Goal: Complete application form: Complete application form

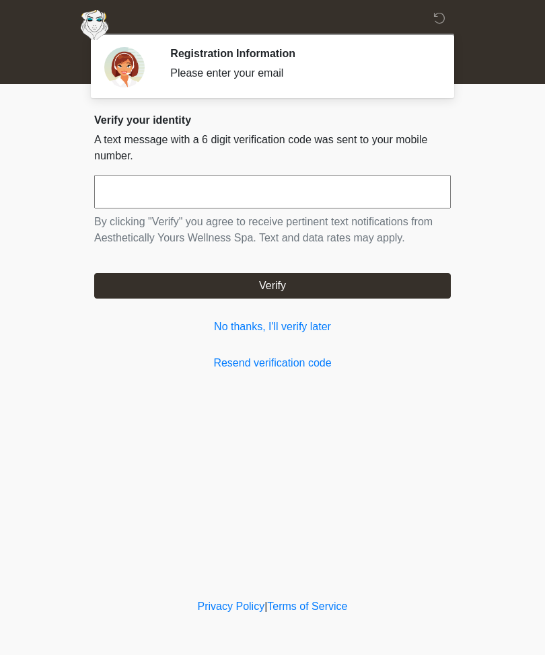
click at [311, 332] on link "No thanks, I'll verify later" at bounding box center [272, 327] width 357 height 16
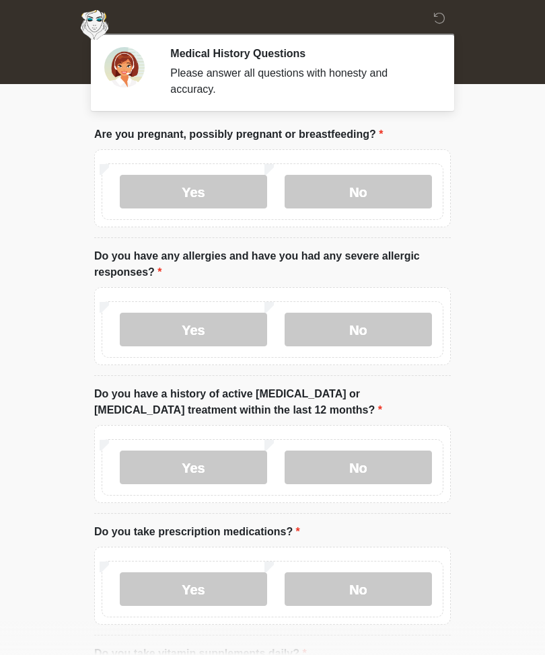
click at [390, 185] on label "No" at bounding box center [358, 192] width 147 height 34
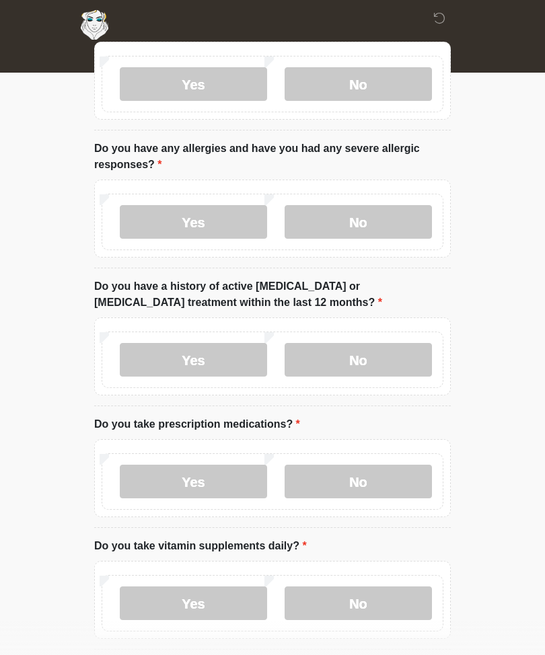
scroll to position [110, 0]
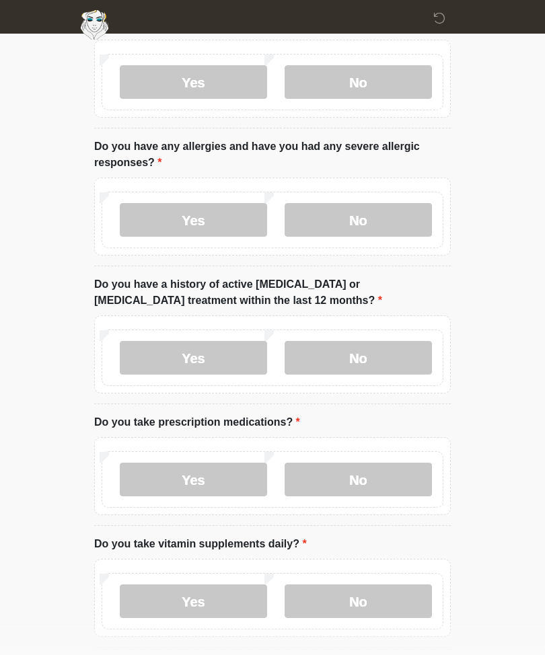
click at [388, 219] on label "No" at bounding box center [358, 220] width 147 height 34
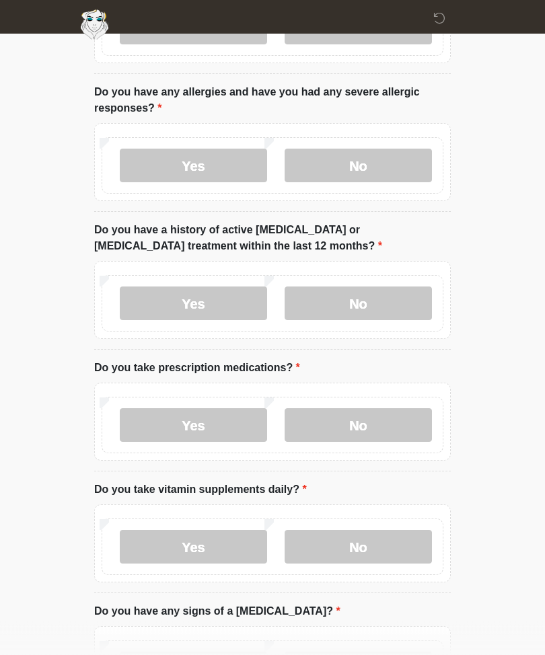
click at [392, 299] on label "No" at bounding box center [358, 304] width 147 height 34
click at [209, 424] on label "Yes" at bounding box center [193, 426] width 147 height 34
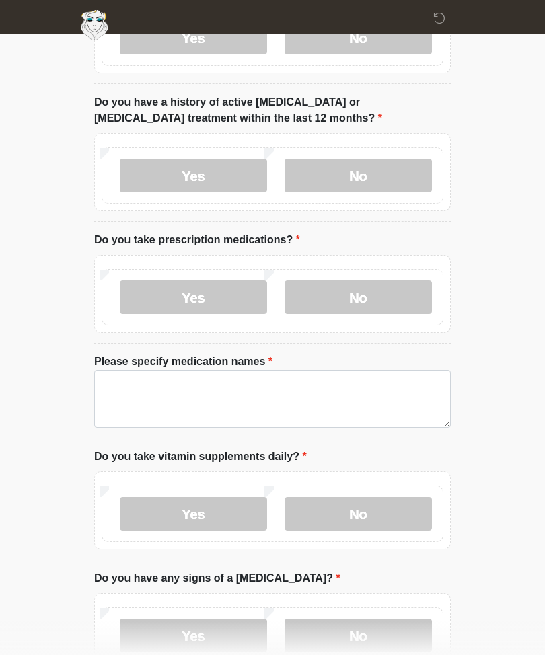
scroll to position [293, 0]
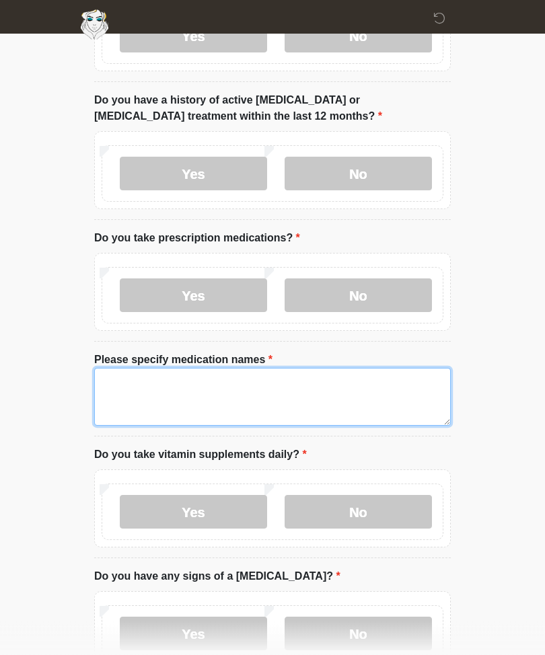
click at [289, 393] on textarea "Please specify medication names" at bounding box center [272, 398] width 357 height 58
type textarea "*"
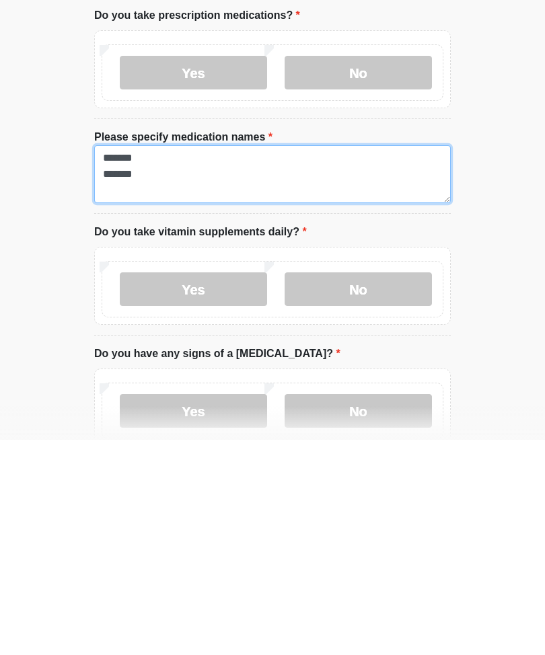
scroll to position [301, 0]
type textarea "******* *******"
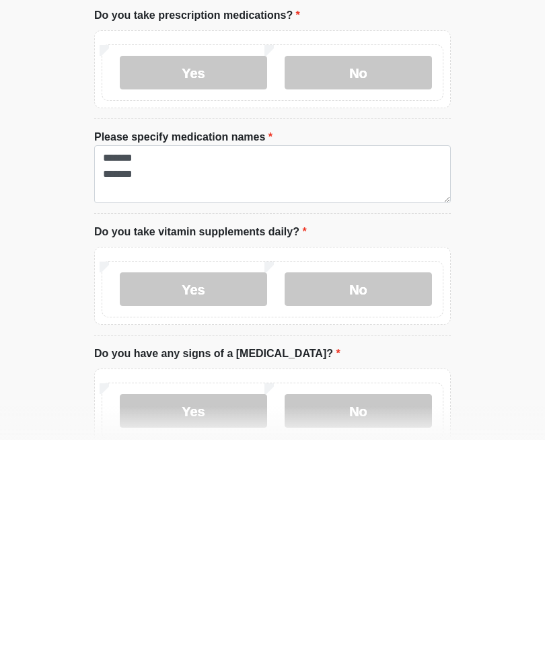
click at [227, 488] on label "Yes" at bounding box center [193, 505] width 147 height 34
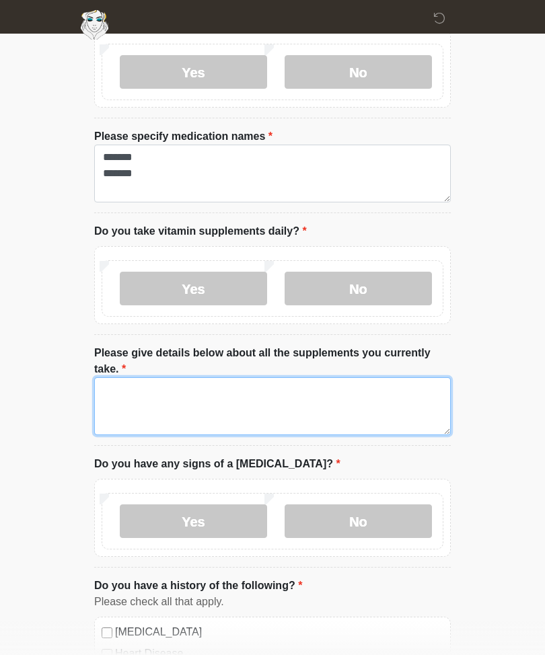
click at [243, 388] on textarea "Please give details below about all the supplements you currently take." at bounding box center [272, 407] width 357 height 58
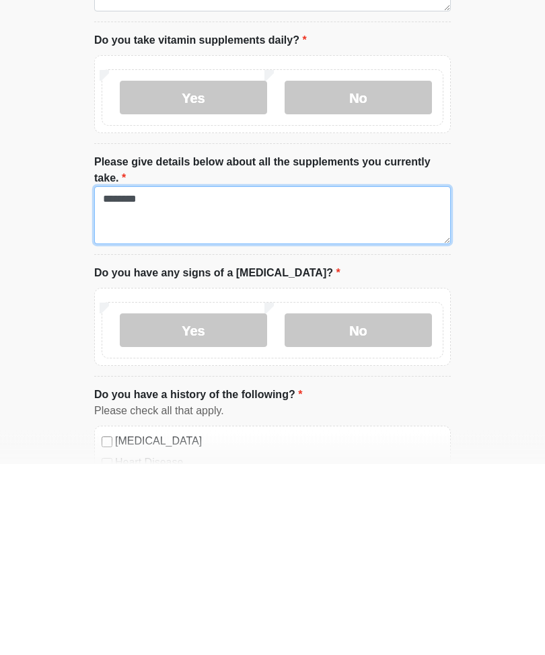
type textarea "********"
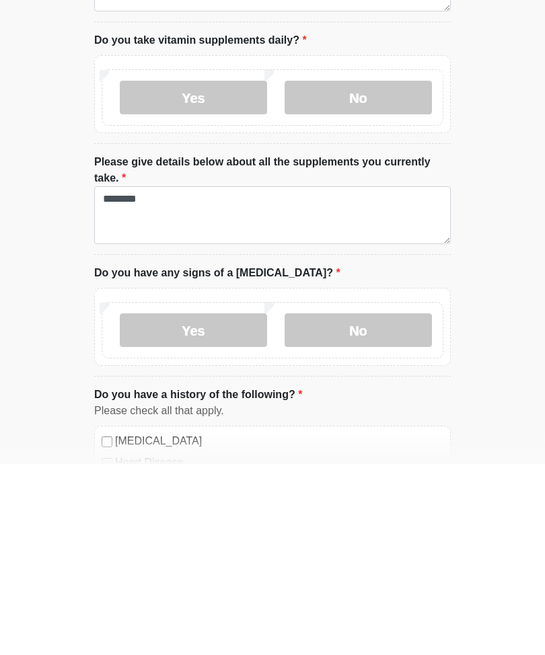
click at [407, 505] on label "No" at bounding box center [358, 522] width 147 height 34
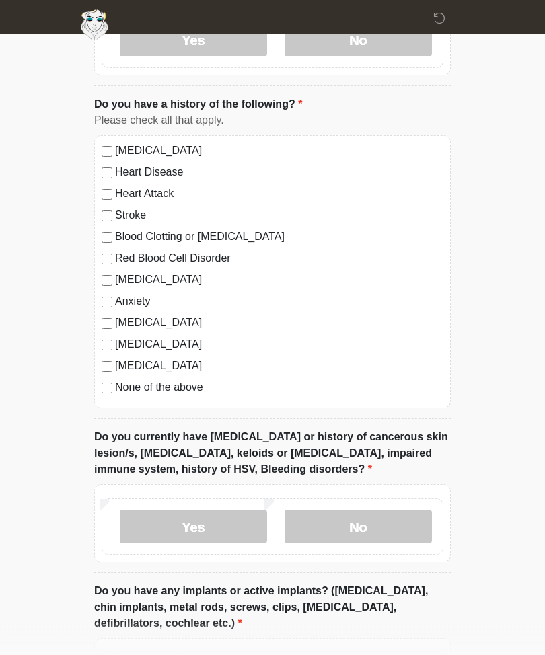
scroll to position [1005, 0]
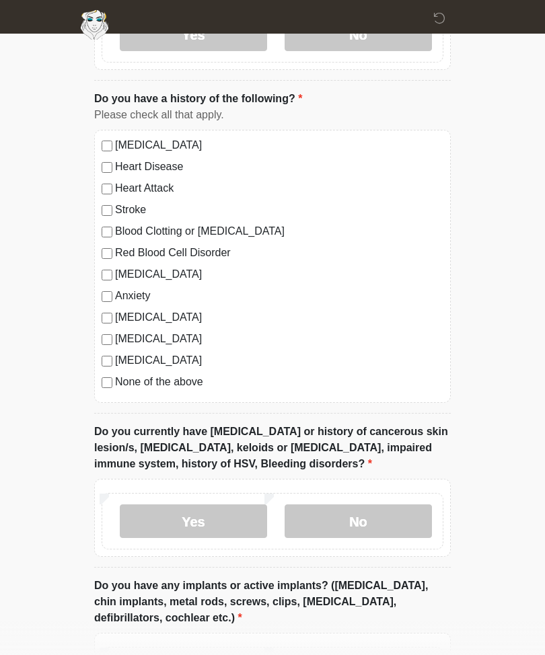
click at [189, 386] on label "None of the above" at bounding box center [279, 382] width 328 height 16
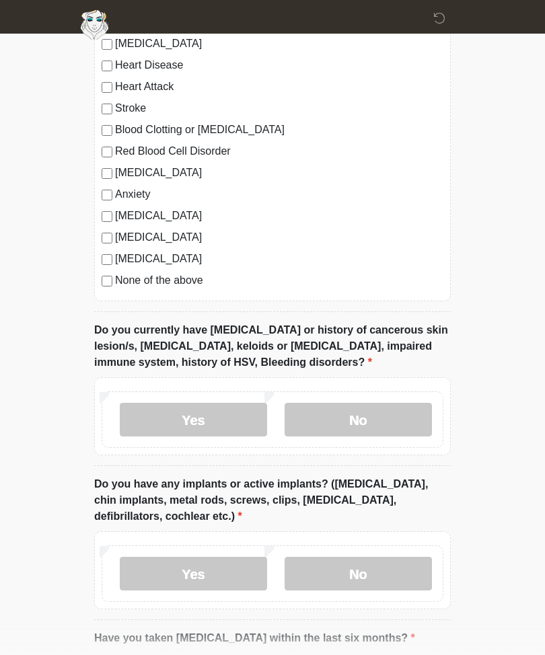
click at [412, 406] on label "No" at bounding box center [358, 420] width 147 height 34
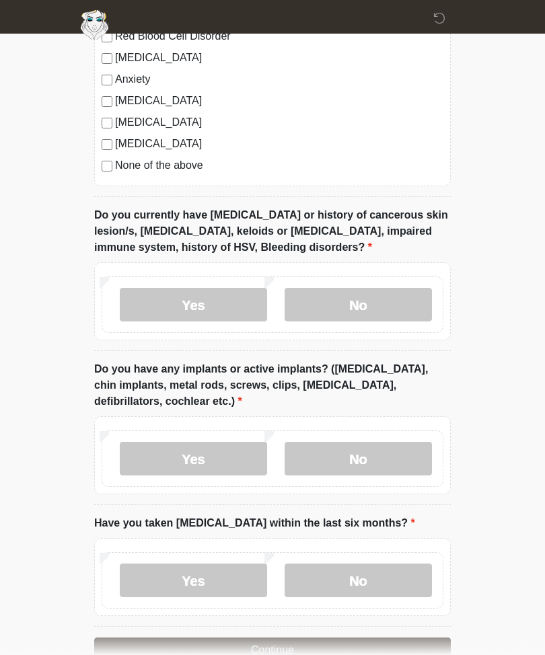
scroll to position [1254, 0]
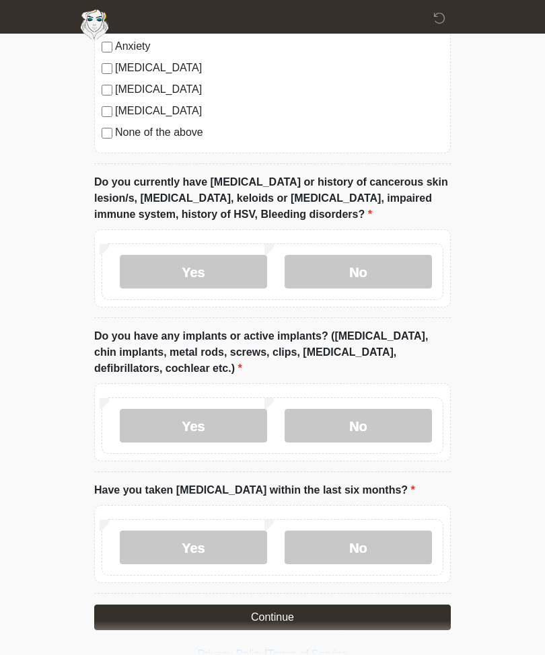
click at [404, 433] on label "No" at bounding box center [358, 427] width 147 height 34
click at [374, 551] on label "No" at bounding box center [358, 549] width 147 height 34
click at [349, 618] on button "Continue" at bounding box center [272, 619] width 357 height 26
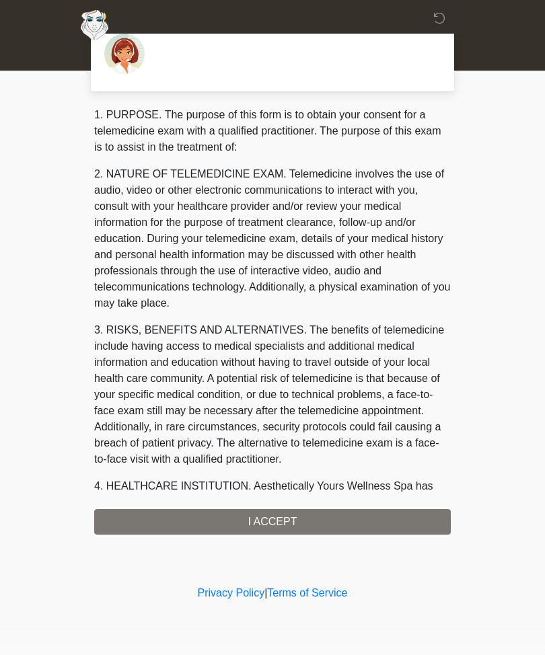
scroll to position [0, 0]
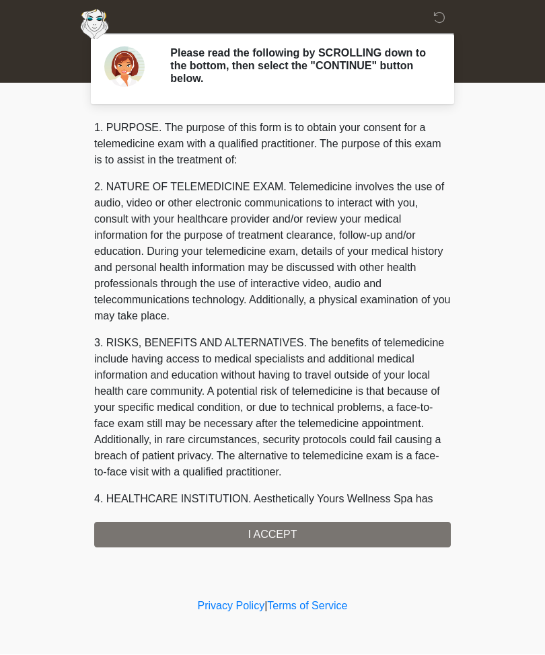
click at [335, 551] on div "‎ ‎ ‎ ‎ Please read the following by SCROLLING down to the bottom, then select …" at bounding box center [273, 297] width 404 height 569
click at [347, 528] on div "1. PURPOSE. The purpose of this form is to obtain your consent for a telemedici…" at bounding box center [272, 334] width 357 height 428
click at [312, 534] on div "1. PURPOSE. The purpose of this form is to obtain your consent for a telemedici…" at bounding box center [272, 334] width 357 height 428
click at [293, 533] on div "1. PURPOSE. The purpose of this form is to obtain your consent for a telemedici…" at bounding box center [272, 334] width 357 height 428
click at [307, 534] on div "1. PURPOSE. The purpose of this form is to obtain your consent for a telemedici…" at bounding box center [272, 334] width 357 height 428
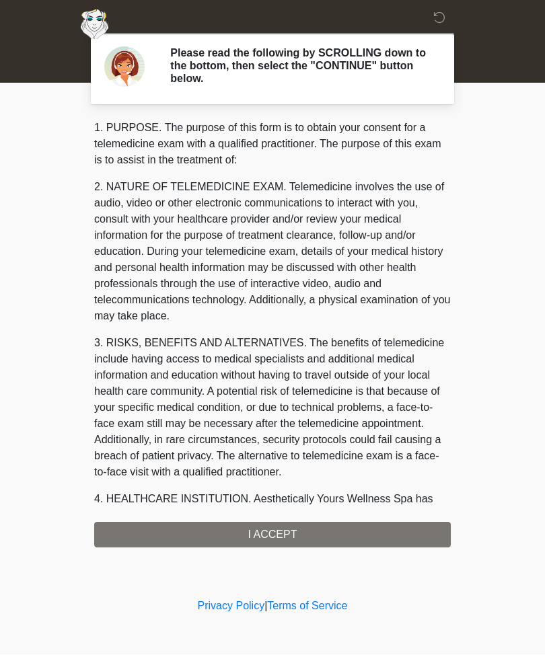
click at [307, 533] on div "1. PURPOSE. The purpose of this form is to obtain your consent for a telemedici…" at bounding box center [272, 334] width 357 height 428
click at [294, 540] on div "1. PURPOSE. The purpose of this form is to obtain your consent for a telemedici…" at bounding box center [272, 334] width 357 height 428
click at [297, 538] on div "1. PURPOSE. The purpose of this form is to obtain your consent for a telemedici…" at bounding box center [272, 334] width 357 height 428
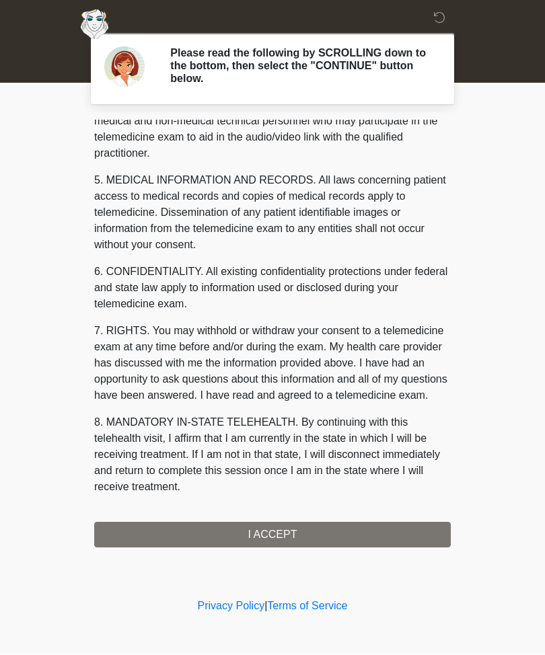
click at [338, 542] on div "1. PURPOSE. The purpose of this form is to obtain your consent for a telemedici…" at bounding box center [272, 334] width 357 height 428
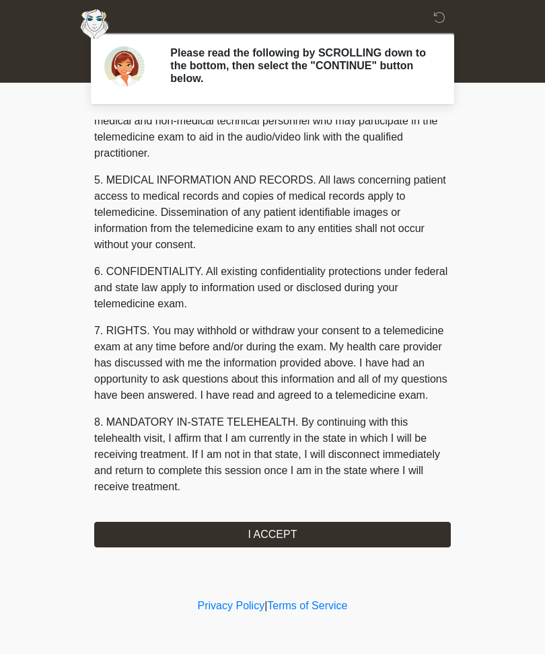
click at [322, 537] on button "I ACCEPT" at bounding box center [272, 536] width 357 height 26
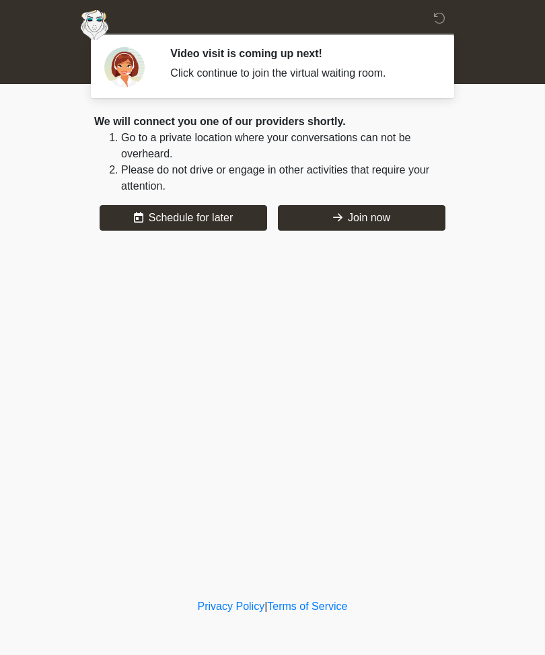
click at [409, 224] on button "Join now" at bounding box center [362, 218] width 168 height 26
